Goal: Use online tool/utility: Utilize a website feature to perform a specific function

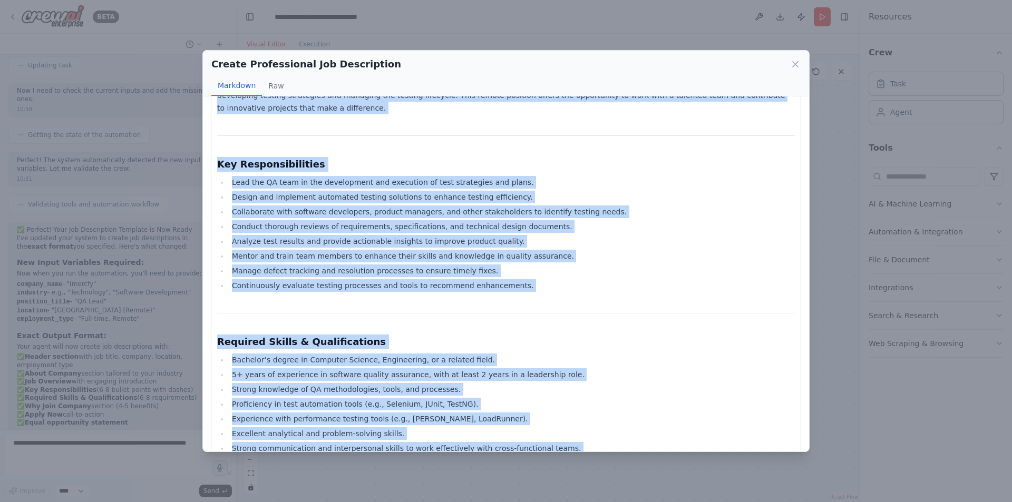
scroll to position [535, 0]
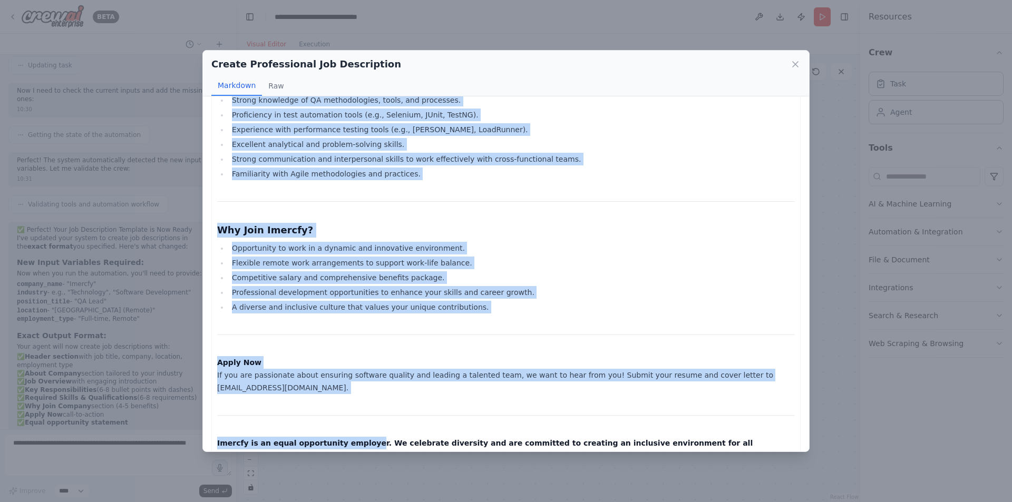
drag, startPoint x: 351, startPoint y: 189, endPoint x: 564, endPoint y: 164, distance: 214.8
click at [356, 456] on div "Create Professional Job Description Markdown Raw Job Title: QA Lead Company: Im…" at bounding box center [506, 251] width 1012 height 502
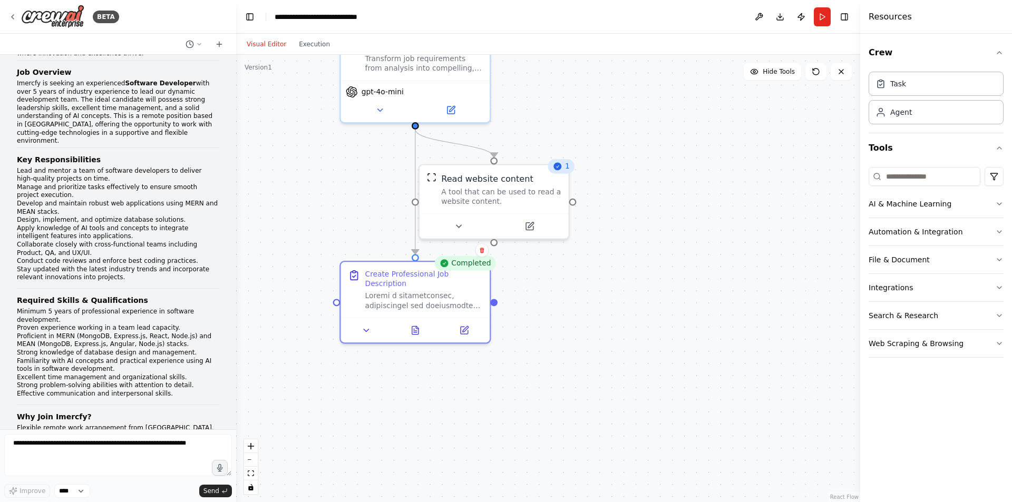
scroll to position [2769, 0]
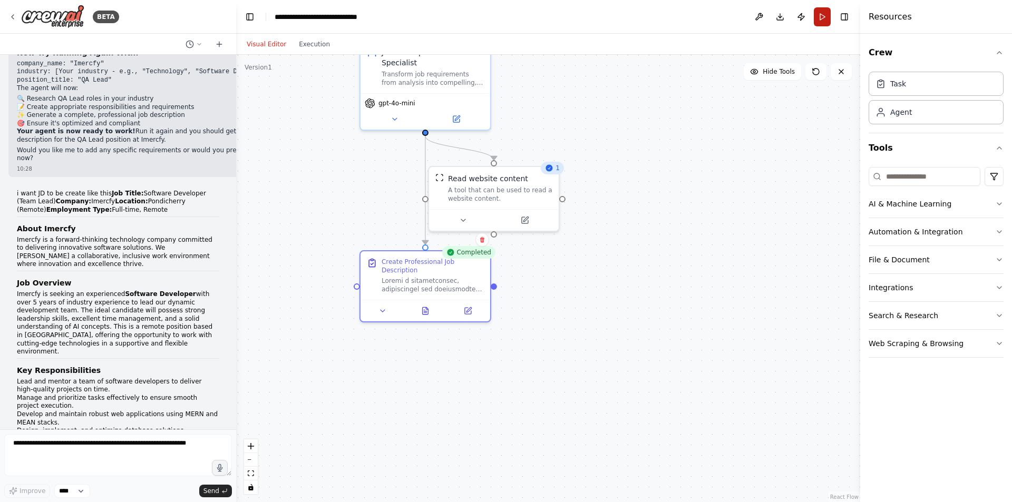
click at [826, 14] on button "Run" at bounding box center [822, 16] width 17 height 19
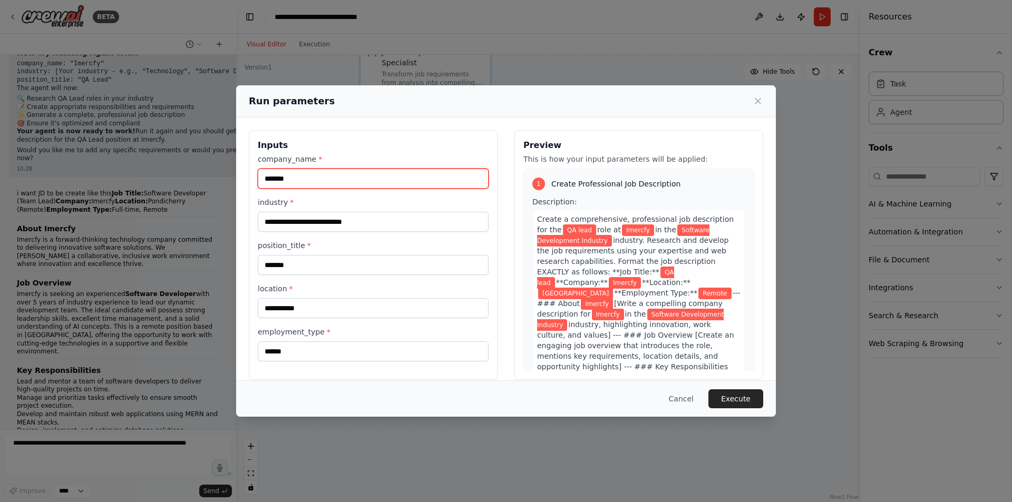
click at [280, 182] on input "*******" at bounding box center [373, 179] width 231 height 20
type input "********"
click at [739, 399] on button "Execute" at bounding box center [735, 398] width 55 height 19
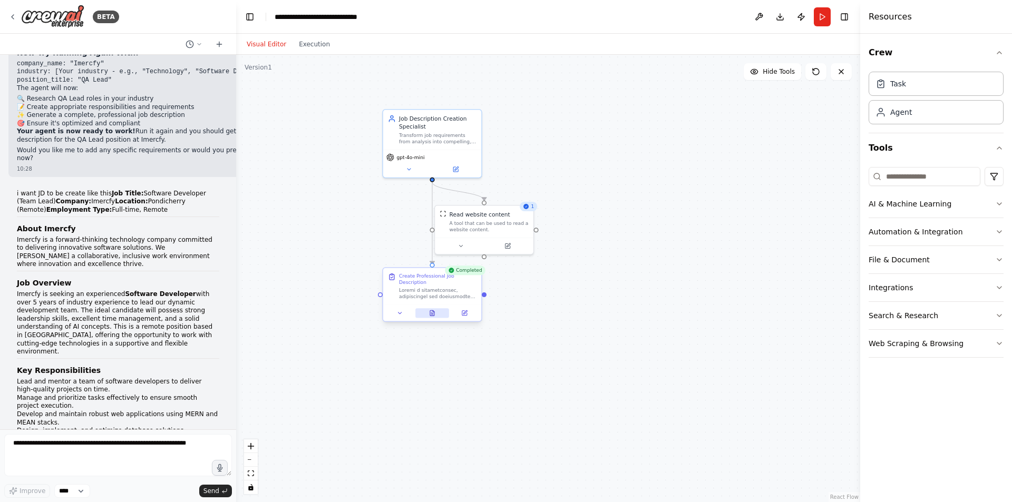
click at [429, 310] on icon at bounding box center [432, 313] width 6 height 6
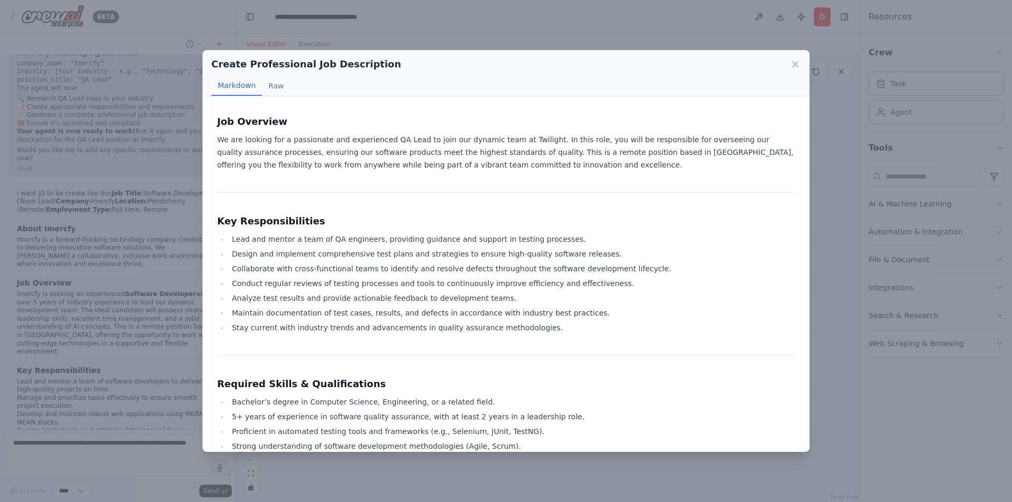
scroll to position [465, 0]
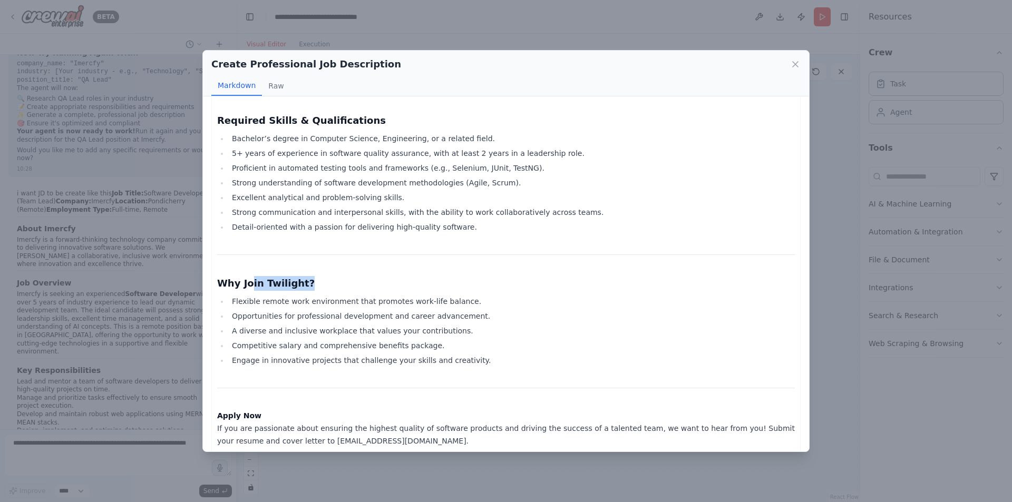
drag, startPoint x: 250, startPoint y: 277, endPoint x: 329, endPoint y: 278, distance: 79.1
click at [329, 278] on h3 "Why Join Twilight?" at bounding box center [506, 283] width 578 height 15
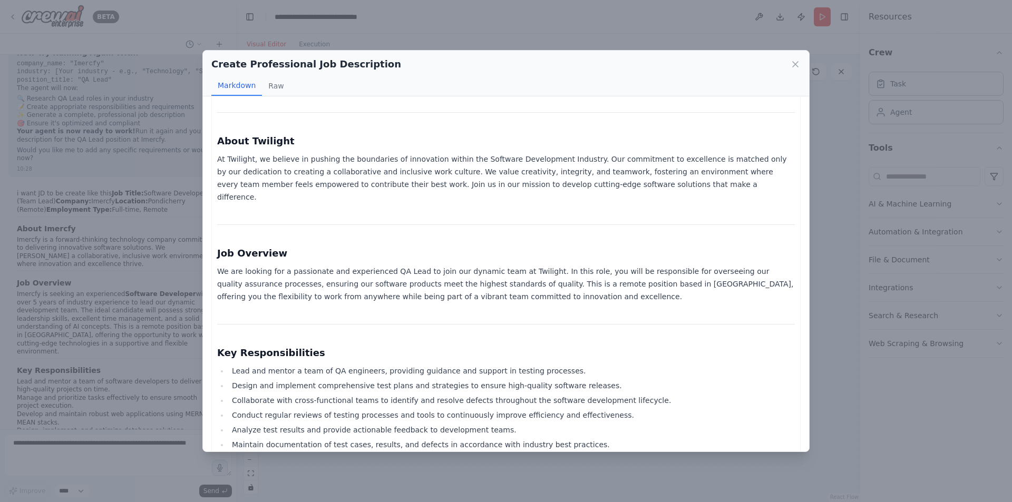
scroll to position [0, 0]
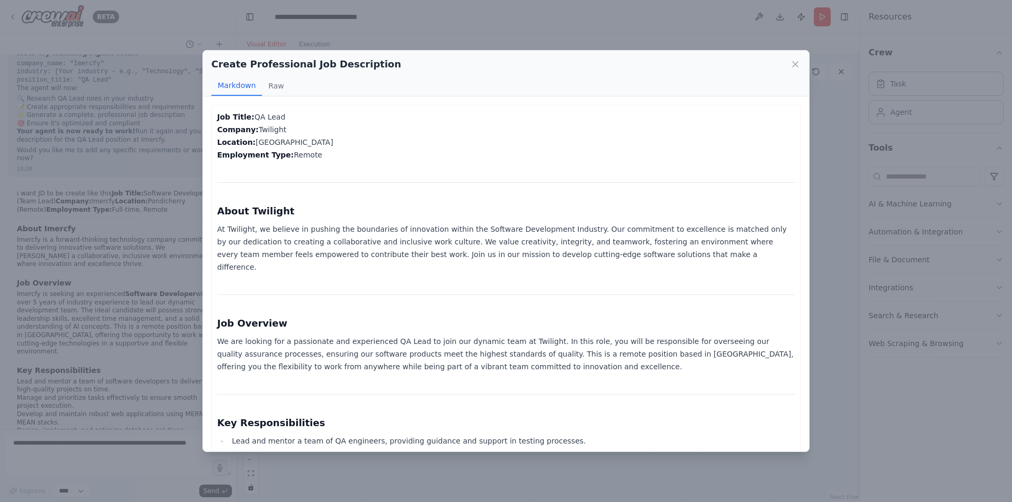
click at [789, 65] on div "Create Professional Job Description" at bounding box center [505, 64] width 589 height 15
click at [794, 64] on icon at bounding box center [795, 64] width 11 height 11
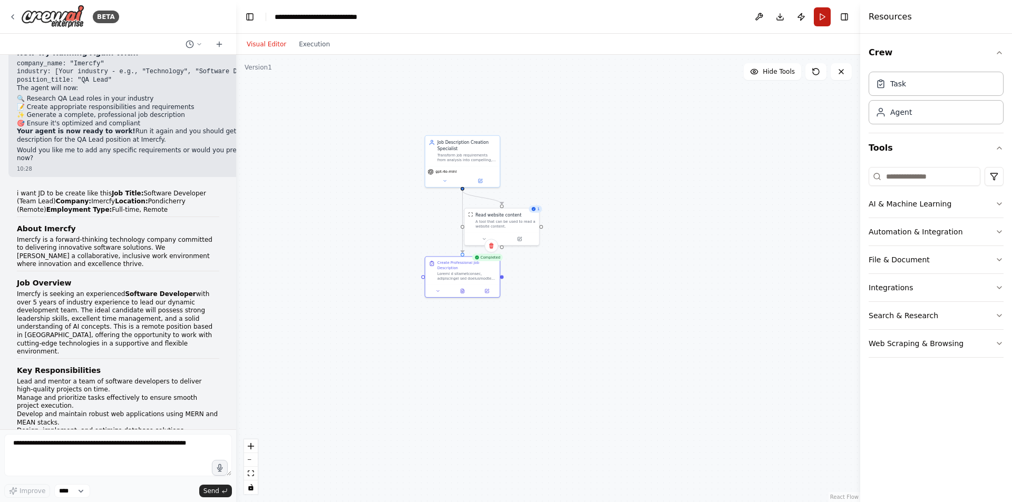
click at [819, 18] on button "Run" at bounding box center [822, 16] width 17 height 19
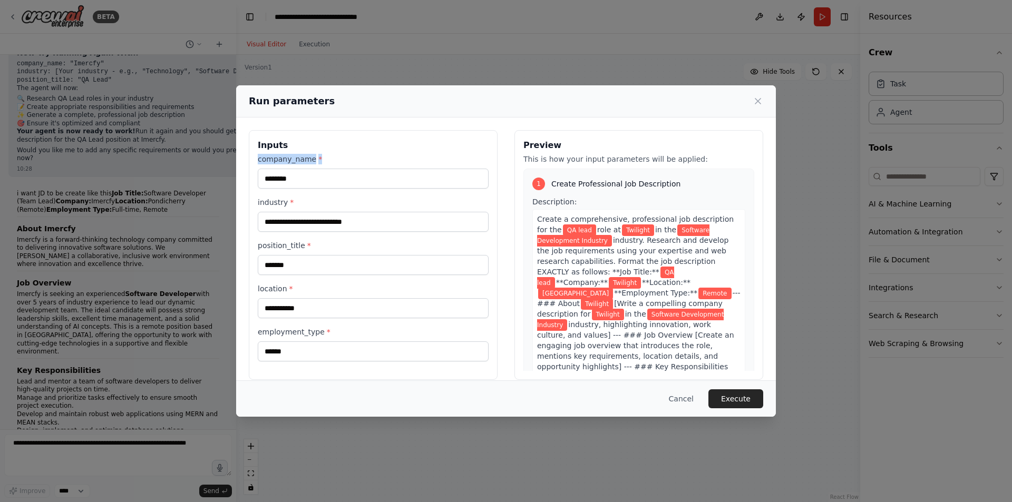
drag, startPoint x: 259, startPoint y: 162, endPoint x: 316, endPoint y: 161, distance: 57.4
click at [316, 161] on label "company_name *" at bounding box center [373, 159] width 231 height 11
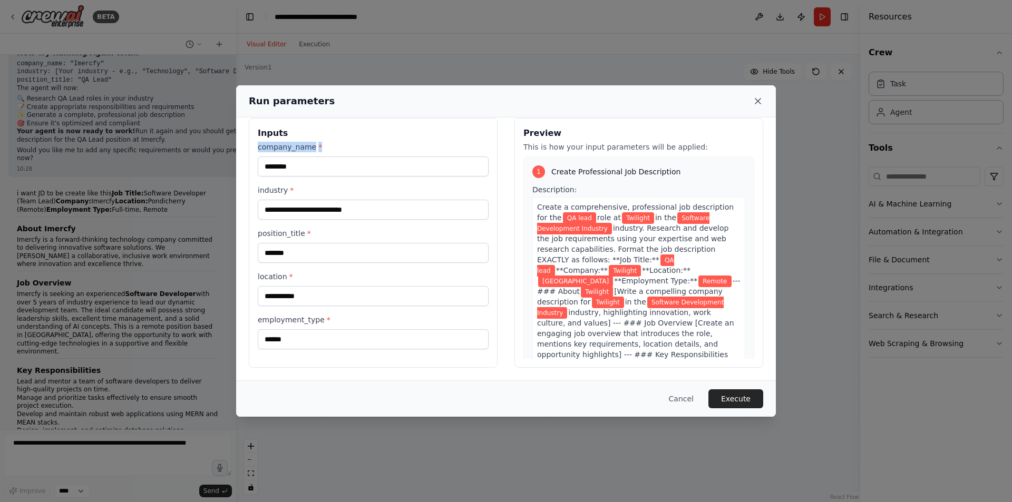
click at [756, 102] on icon at bounding box center [758, 101] width 11 height 11
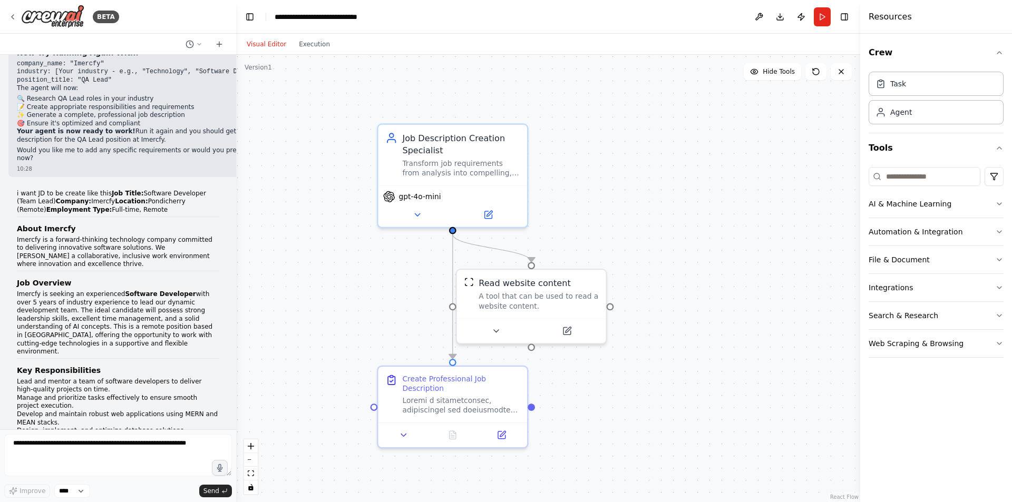
drag, startPoint x: 535, startPoint y: 263, endPoint x: 547, endPoint y: 376, distance: 112.9
click at [547, 376] on div ".deletable-edge-delete-btn { width: 20px; height: 20px; border: 0px solid #ffff…" at bounding box center [548, 278] width 624 height 447
click at [489, 184] on div "Job Description Creation Specialist Transform job requirements from analysis in…" at bounding box center [452, 156] width 149 height 61
click at [824, 11] on button "Run" at bounding box center [822, 16] width 17 height 19
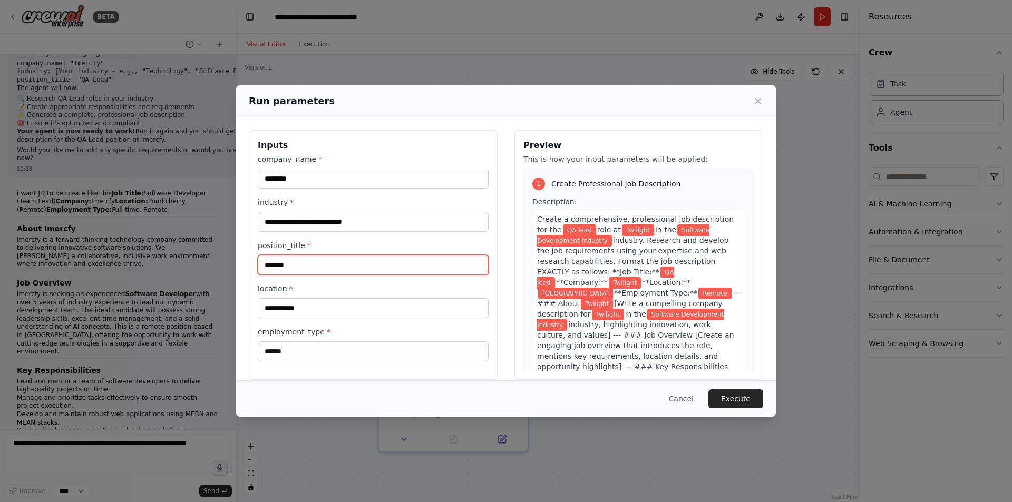
drag, startPoint x: 290, startPoint y: 267, endPoint x: 261, endPoint y: 256, distance: 31.5
click at [261, 256] on input "*******" at bounding box center [373, 265] width 231 height 20
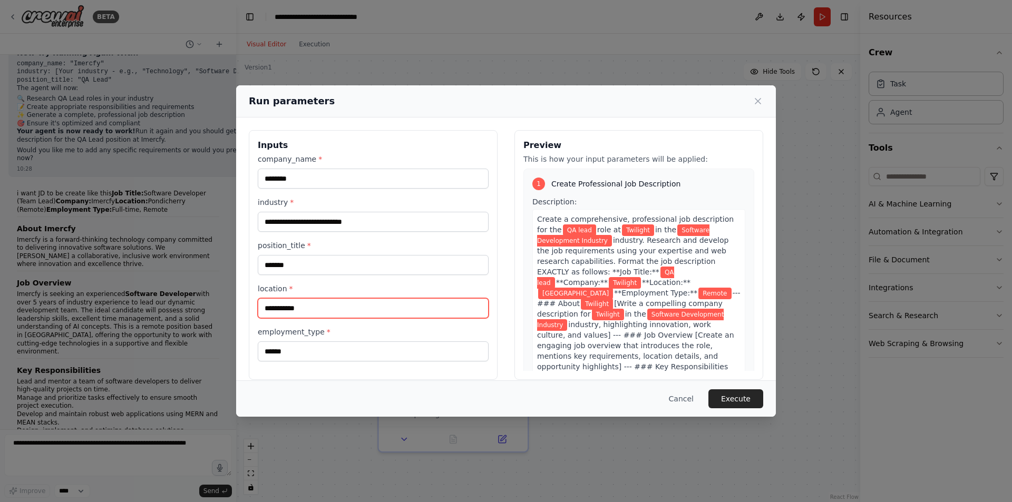
click at [319, 310] on input "**********" at bounding box center [373, 308] width 231 height 20
click at [764, 101] on div "Run parameters" at bounding box center [506, 101] width 540 height 32
click at [756, 103] on icon at bounding box center [757, 101] width 5 height 5
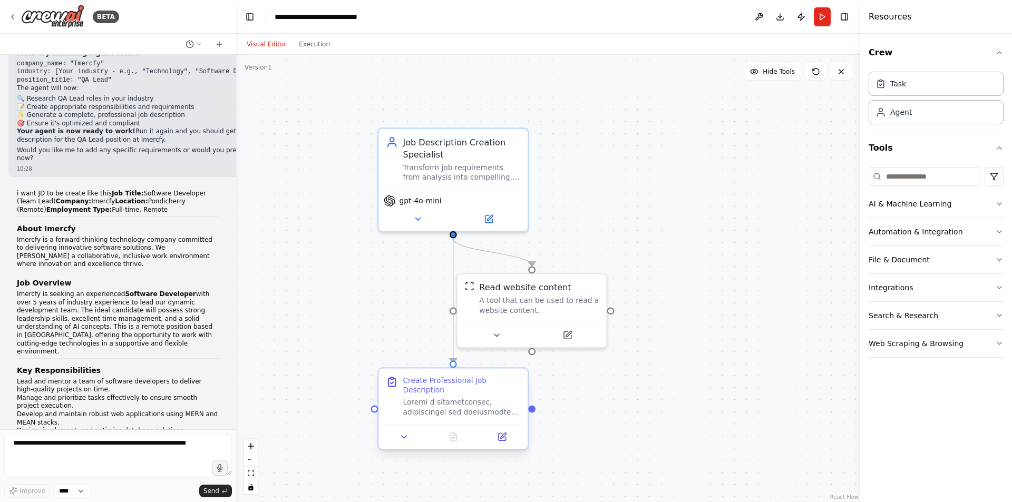
click at [454, 441] on div "Create Professional Job Description" at bounding box center [452, 408] width 151 height 83
click at [820, 20] on button "Run" at bounding box center [822, 16] width 17 height 19
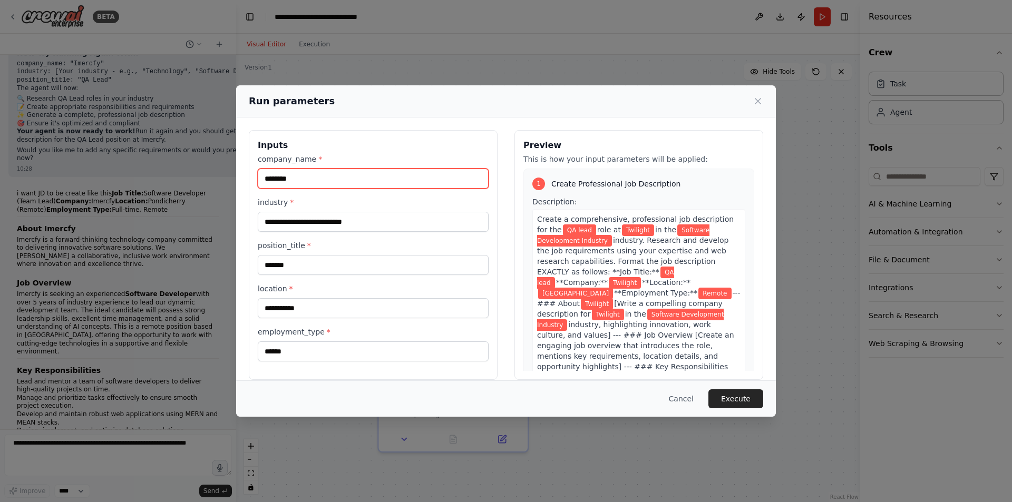
click at [276, 180] on input "********" at bounding box center [373, 179] width 231 height 20
click at [723, 397] on button "Execute" at bounding box center [735, 398] width 55 height 19
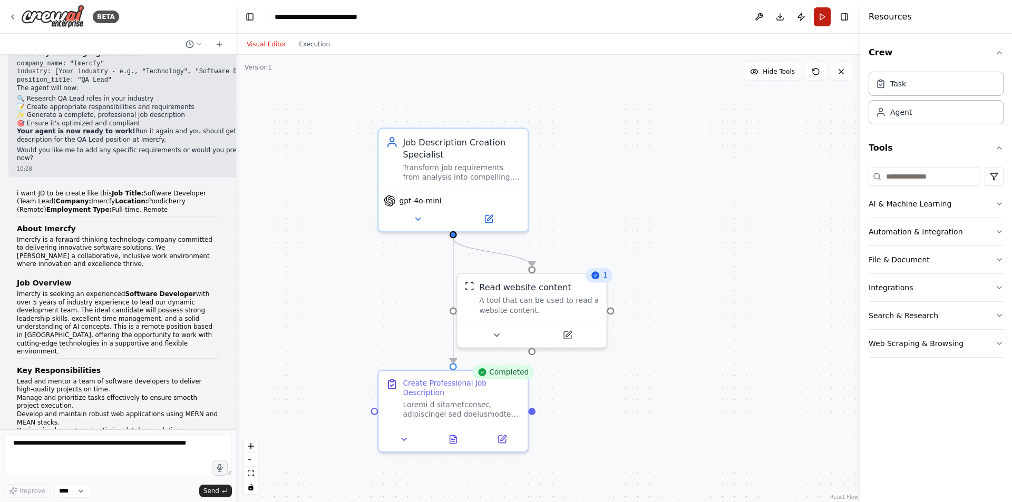
click at [818, 15] on button "Run" at bounding box center [822, 16] width 17 height 19
